Goal: Obtain resource: Obtain resource

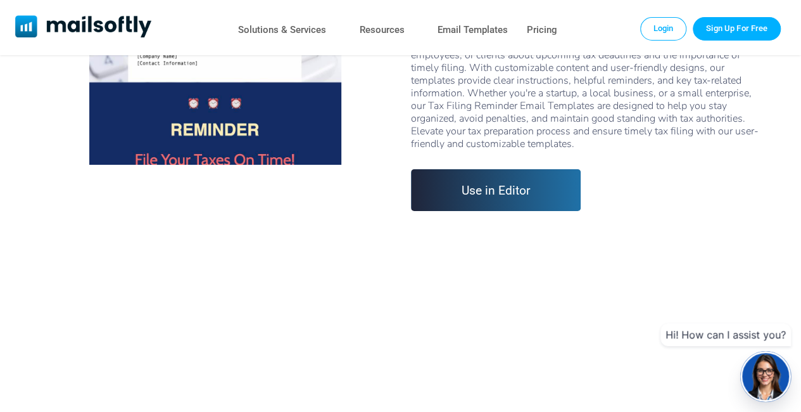
scroll to position [377, 0]
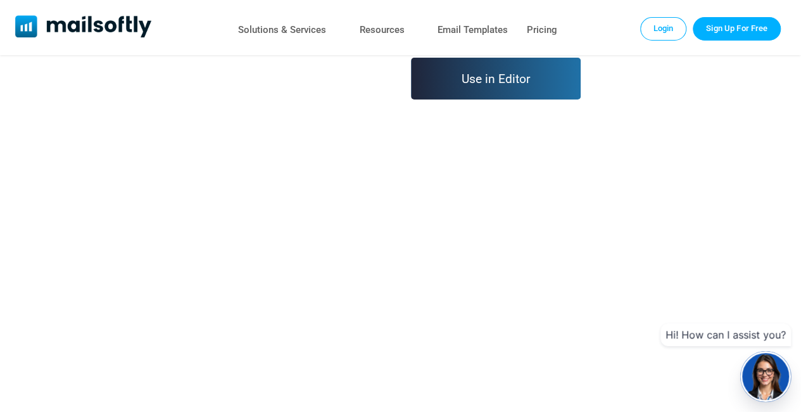
click at [486, 72] on link "Use in Editor" at bounding box center [496, 79] width 170 height 42
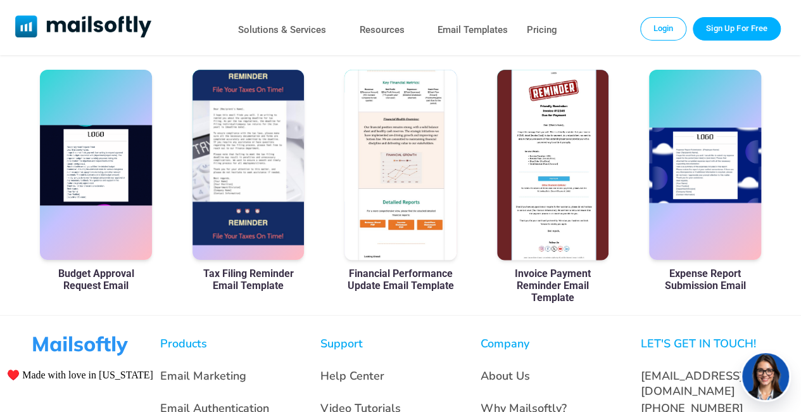
scroll to position [778, 0]
